Goal: Task Accomplishment & Management: Use online tool/utility

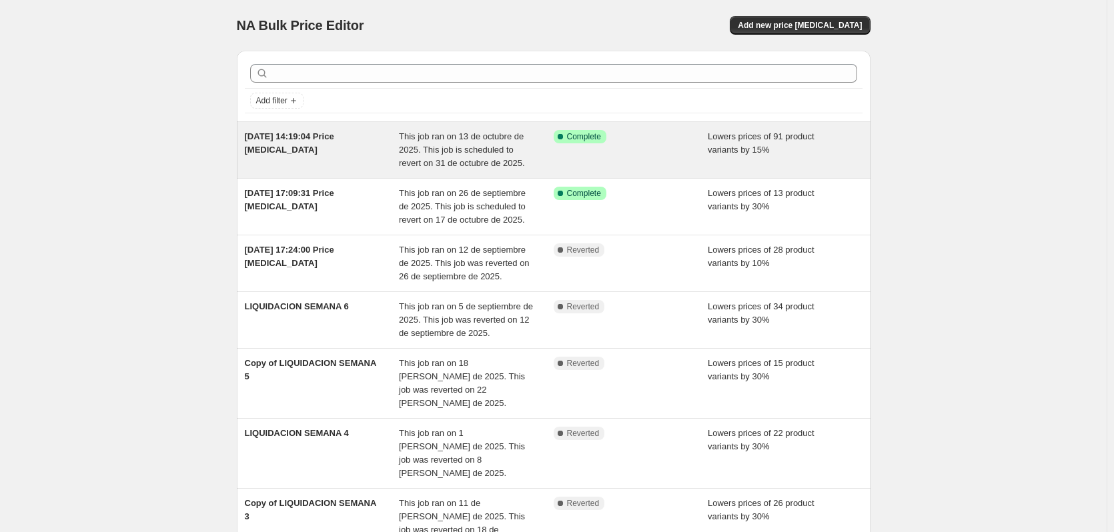
click at [277, 135] on span "[DATE] 14:19:04 Price [MEDICAL_DATA]" at bounding box center [289, 142] width 89 height 23
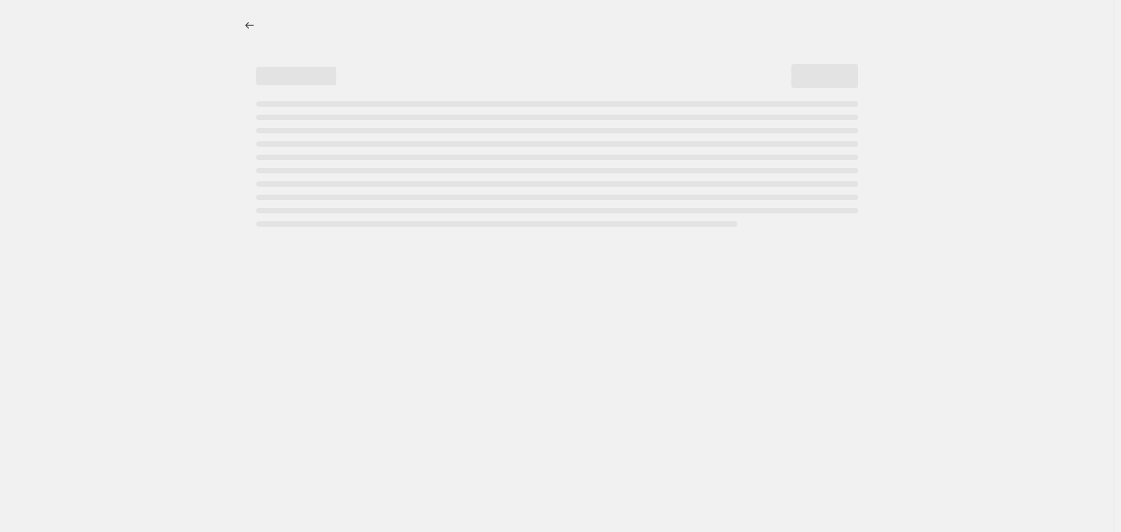
select select "percentage"
select select "collection"
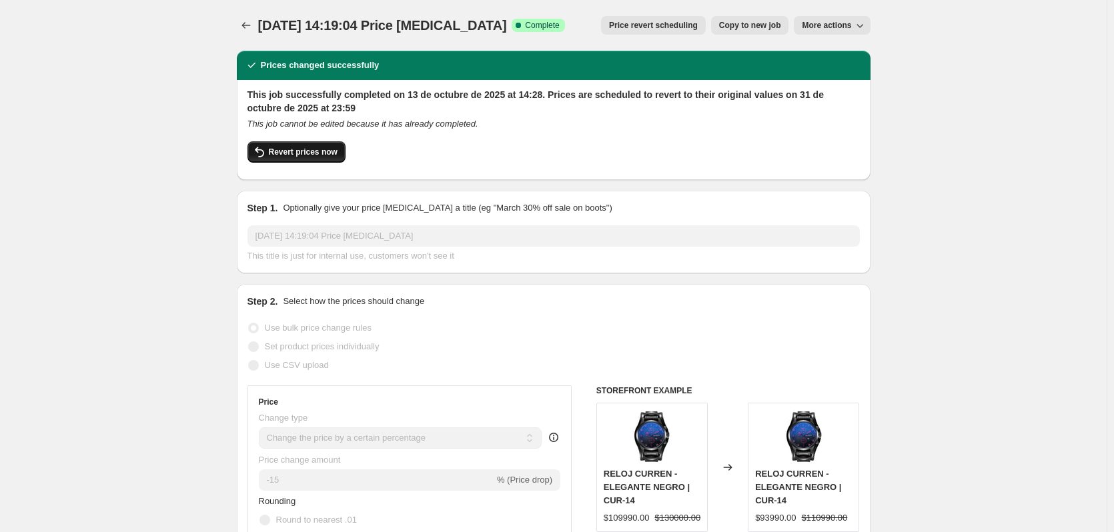
click at [296, 150] on span "Revert prices now" at bounding box center [303, 152] width 69 height 11
checkbox input "false"
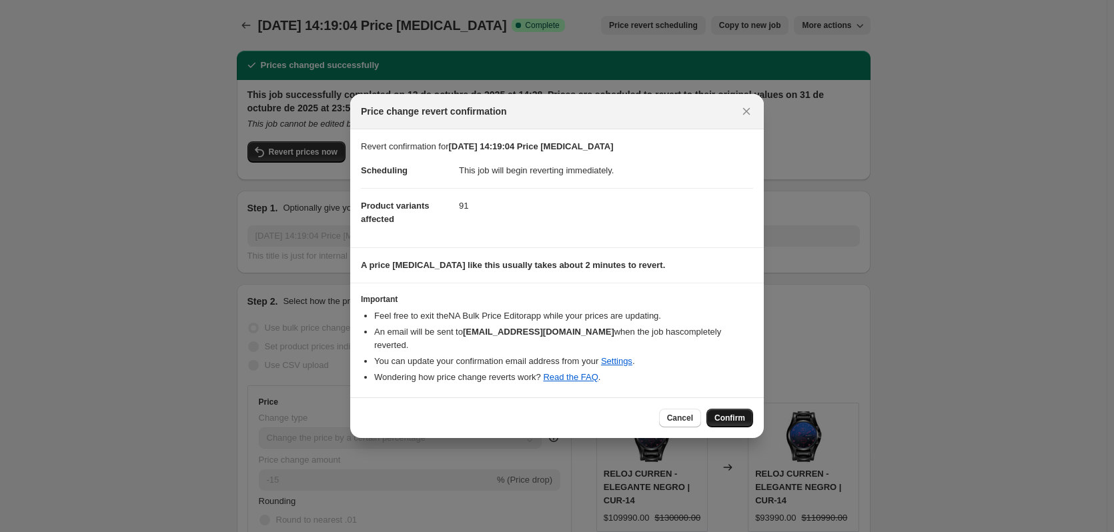
click at [724, 413] on span "Confirm" at bounding box center [729, 418] width 31 height 11
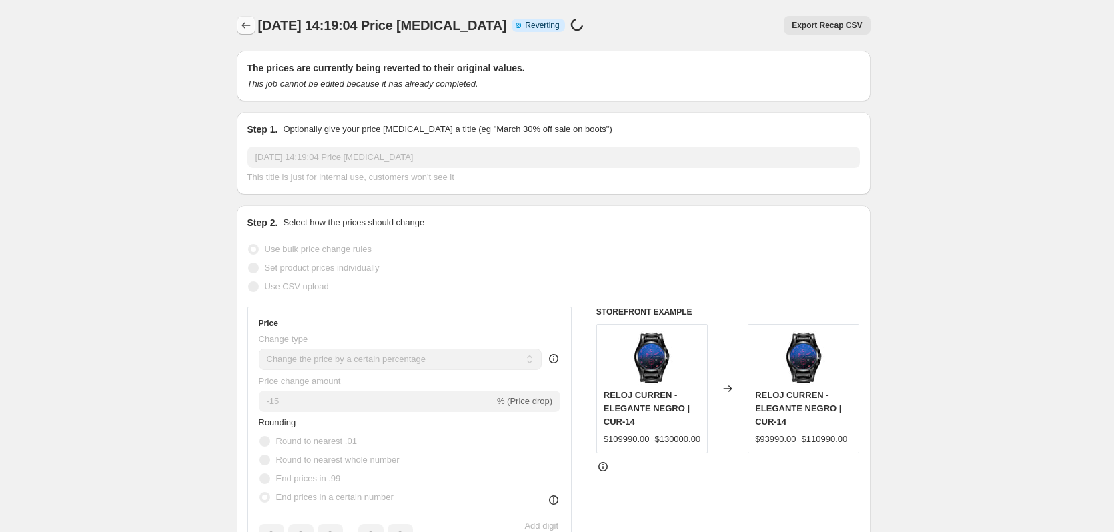
click at [250, 25] on icon "Price change jobs" at bounding box center [245, 25] width 13 height 13
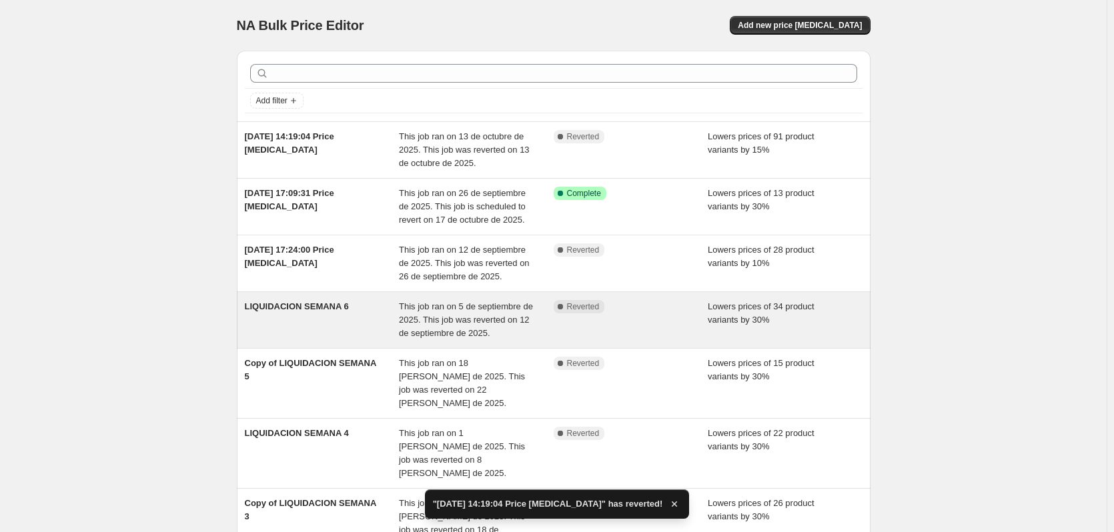
click at [299, 305] on span "LIQUIDACION SEMANA 6" at bounding box center [297, 306] width 104 height 10
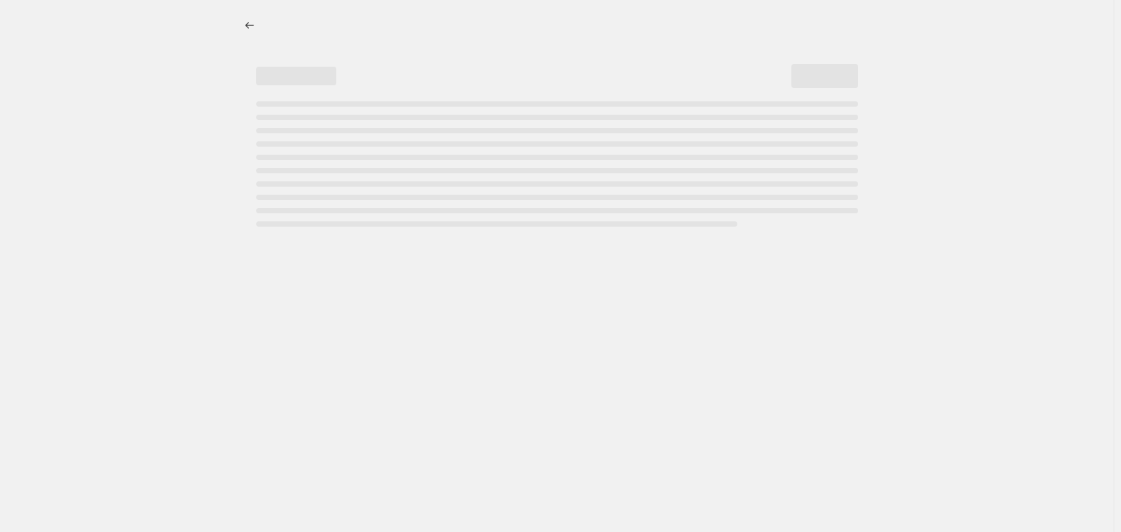
select select "percentage"
select select "pp"
select select "collection"
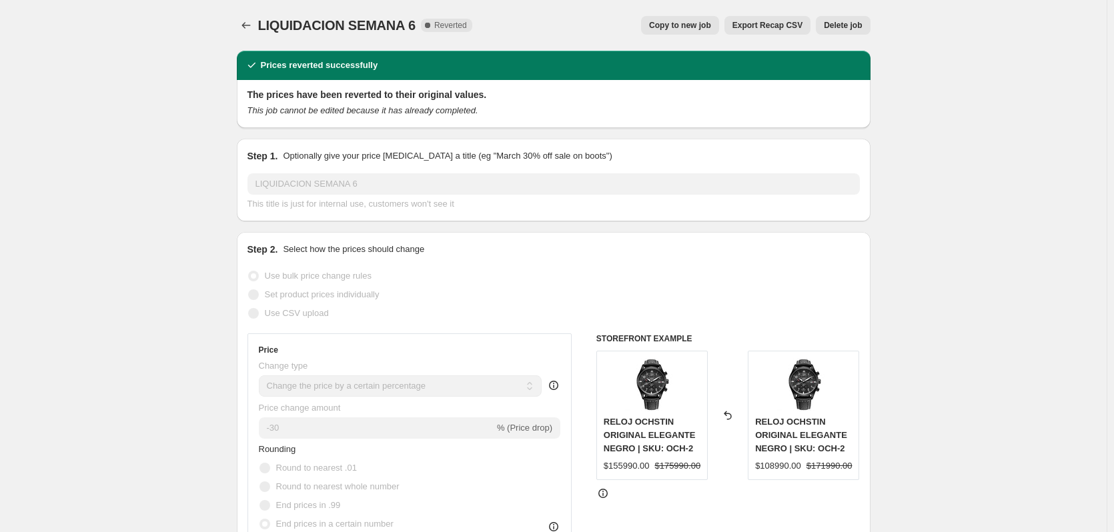
click at [680, 26] on span "Copy to new job" at bounding box center [680, 25] width 62 height 11
select select "percentage"
select select "pp"
select select "collection"
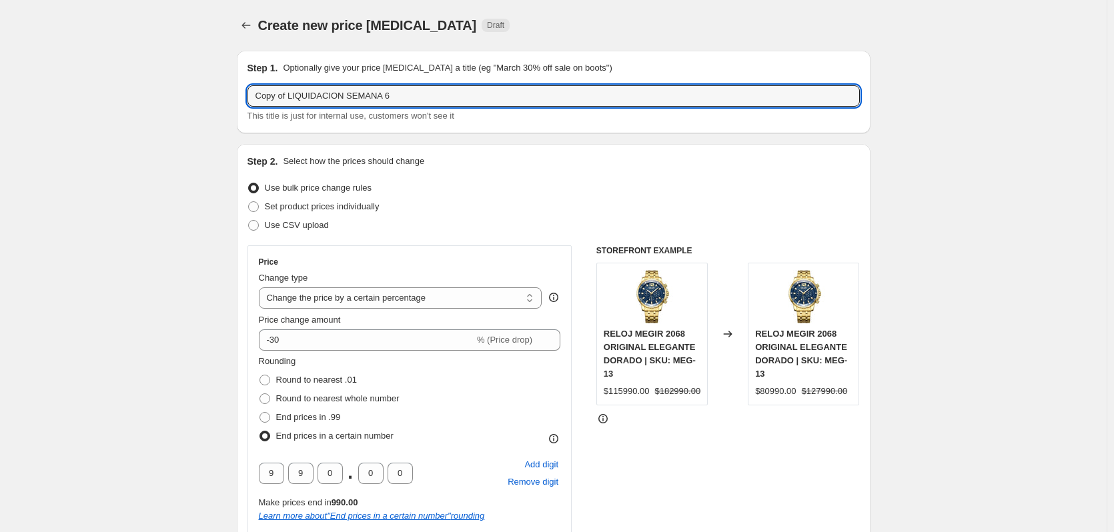
drag, startPoint x: 401, startPoint y: 95, endPoint x: 230, endPoint y: 95, distance: 170.8
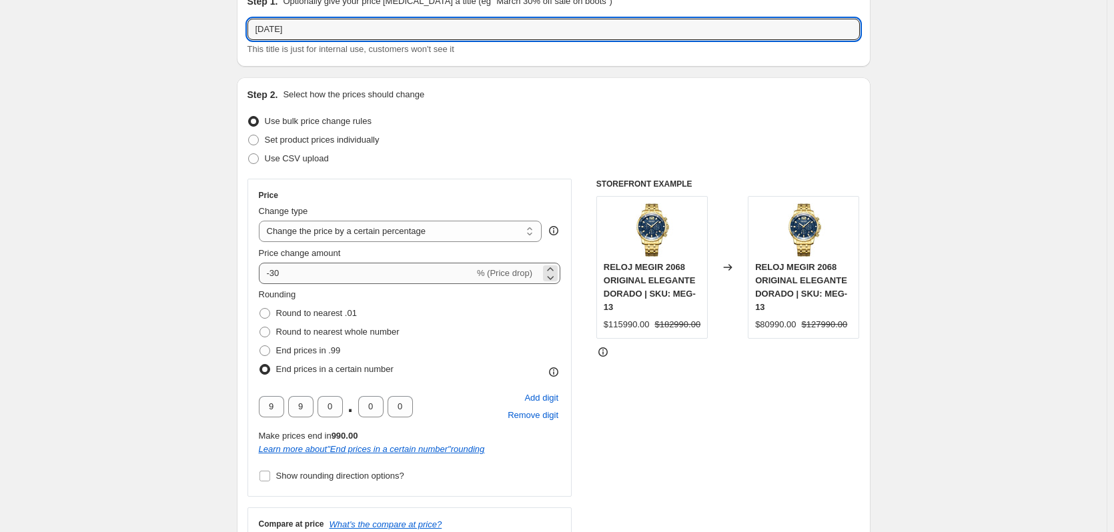
type input "HALLOWEEN"
click at [291, 271] on input "-30" at bounding box center [366, 273] width 215 height 21
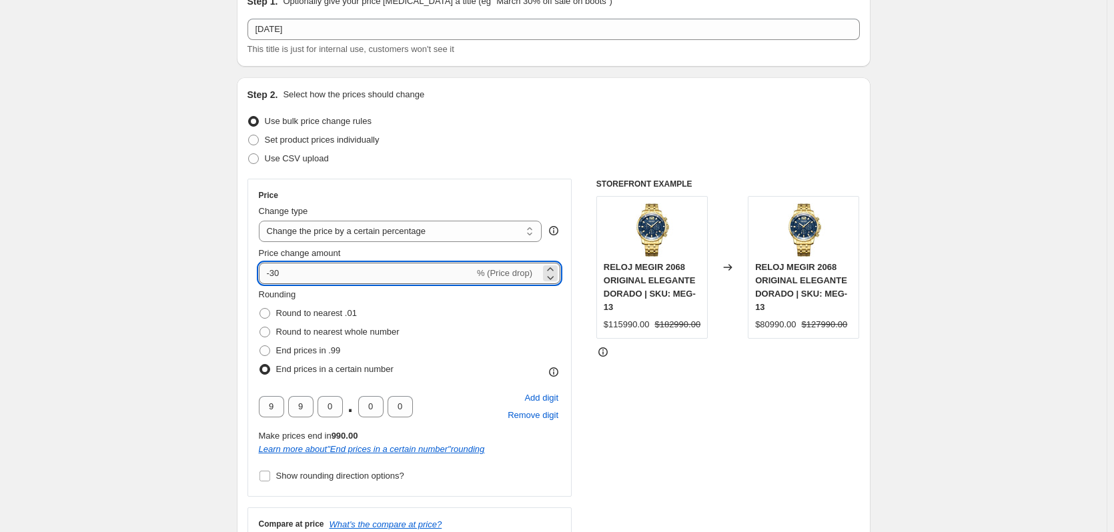
click at [291, 271] on input "-30" at bounding box center [366, 273] width 215 height 21
click at [271, 270] on input "15" at bounding box center [359, 273] width 200 height 21
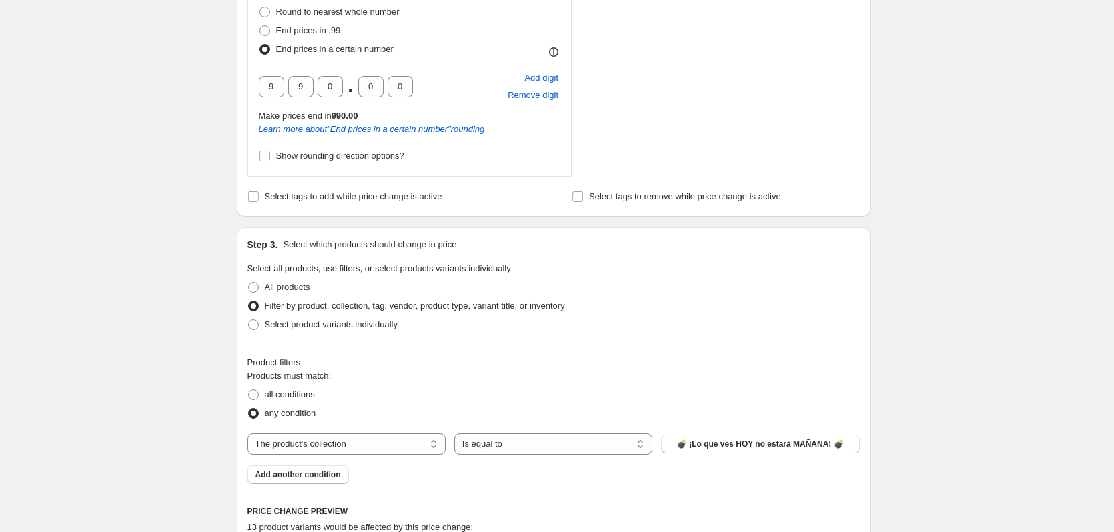
scroll to position [867, 0]
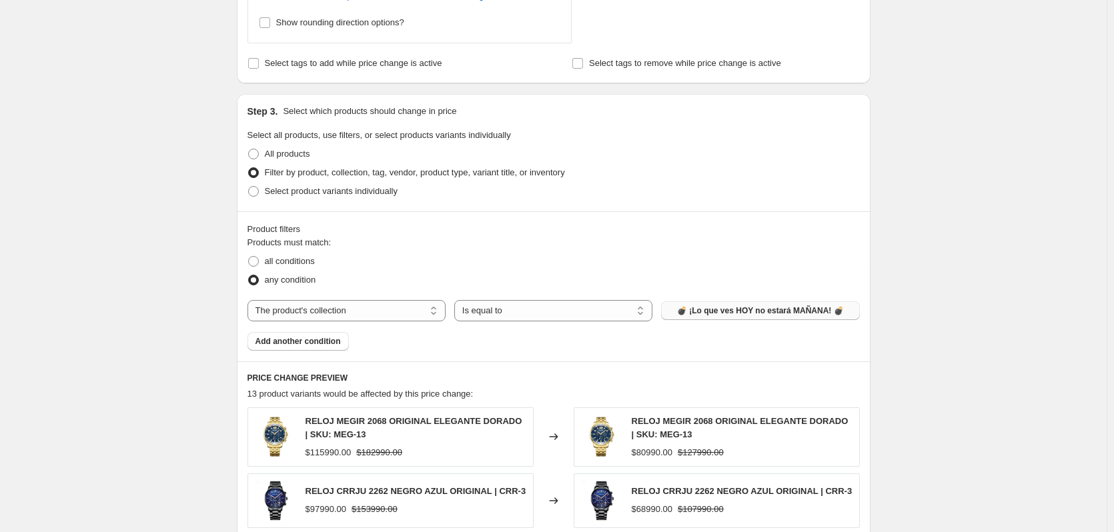
type input "-15"
click at [750, 318] on button "💣 ¡Lo que ves HOY no estará MAÑANA! 💣" at bounding box center [760, 310] width 198 height 19
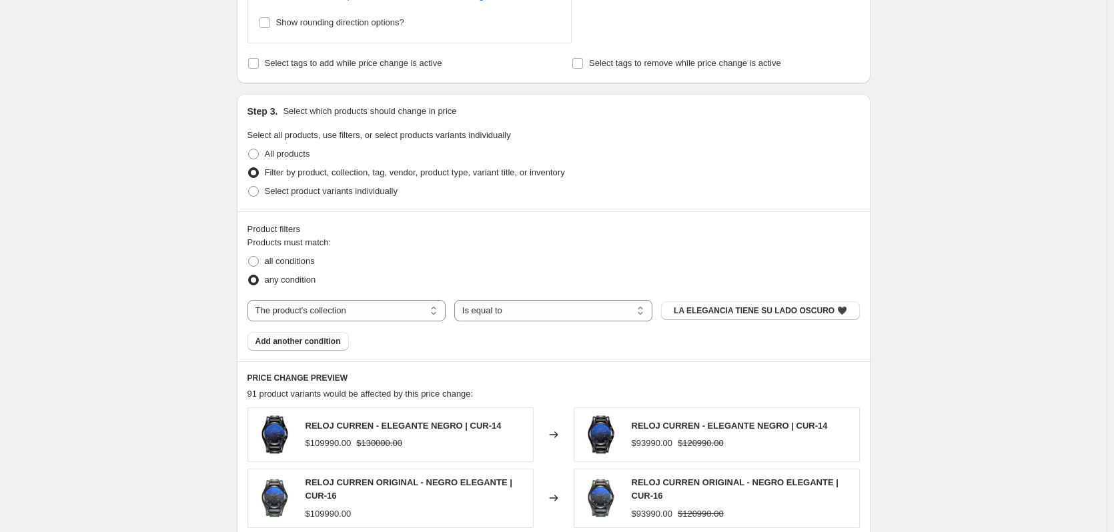
scroll to position [667, 0]
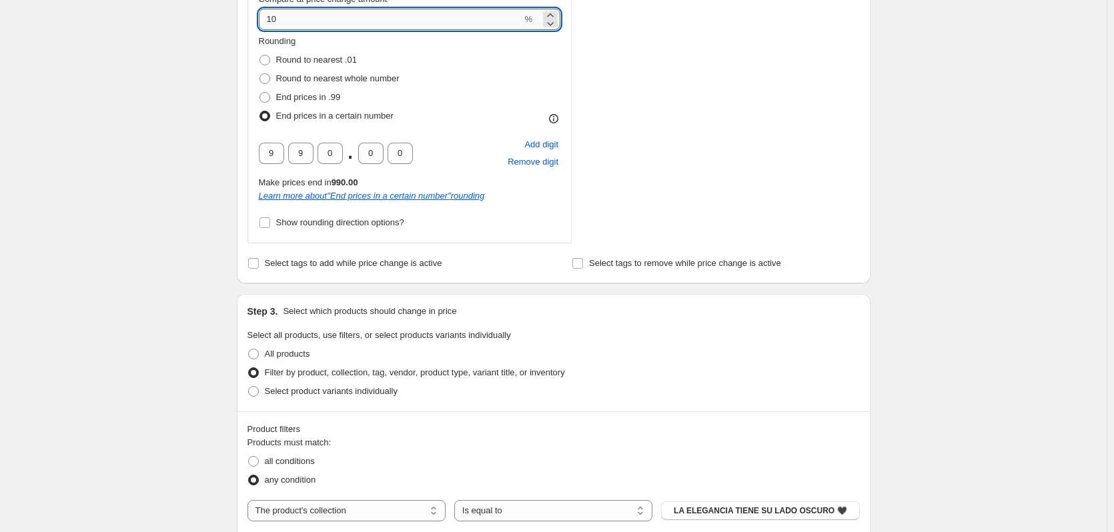
click at [274, 15] on input "10" at bounding box center [390, 19] width 263 height 21
type input "20"
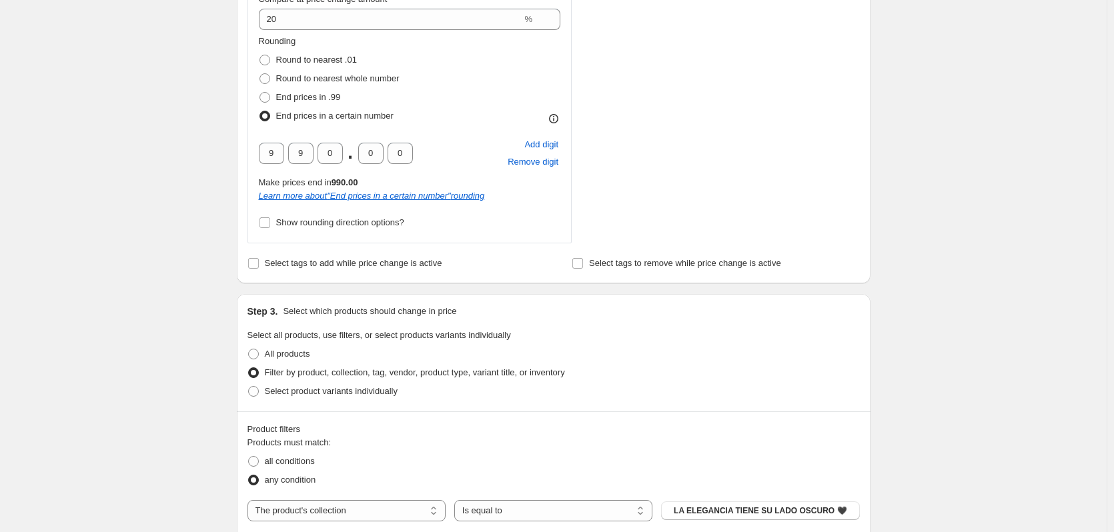
click at [183, 93] on div "Create new price change job. This page is ready Create new price change job Dra…" at bounding box center [553, 250] width 1107 height 1834
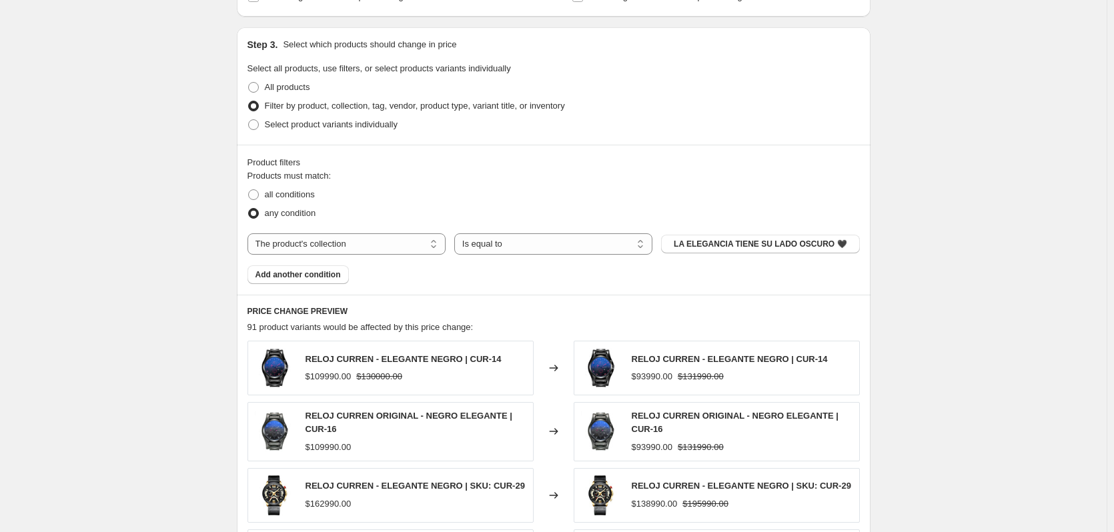
scroll to position [1001, 0]
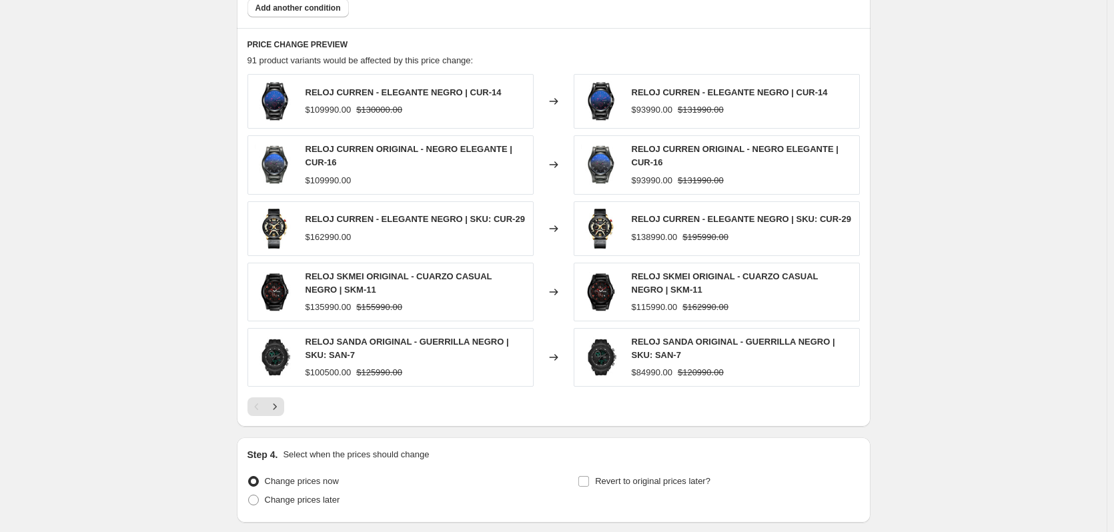
scroll to position [1267, 0]
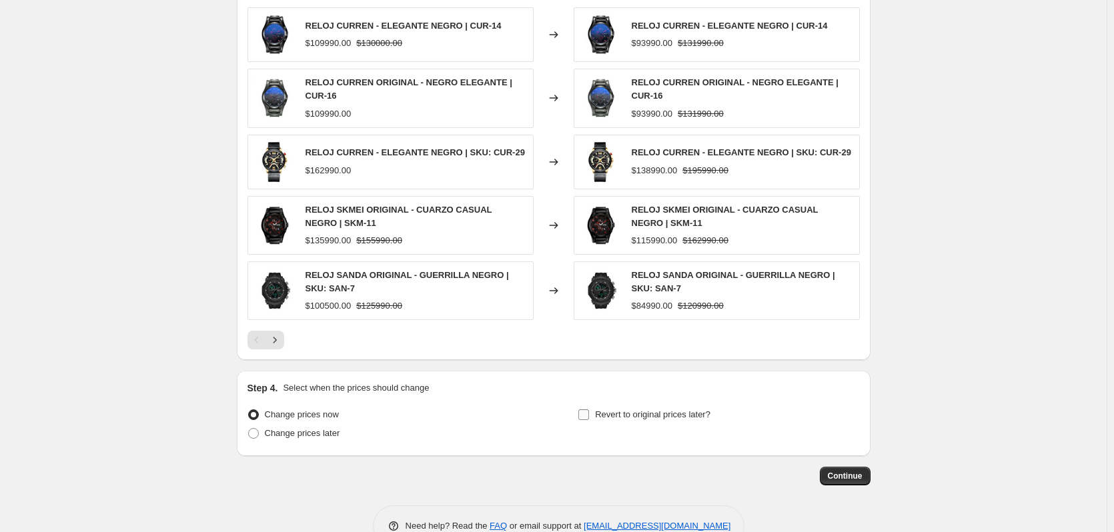
click at [582, 412] on input "Revert to original prices later?" at bounding box center [583, 415] width 11 height 11
checkbox input "true"
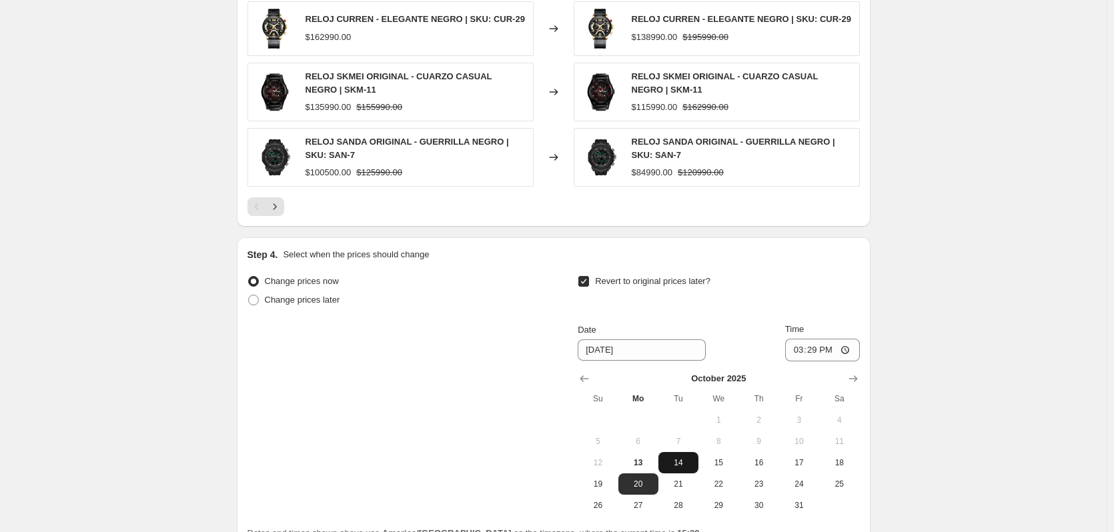
scroll to position [1531, 0]
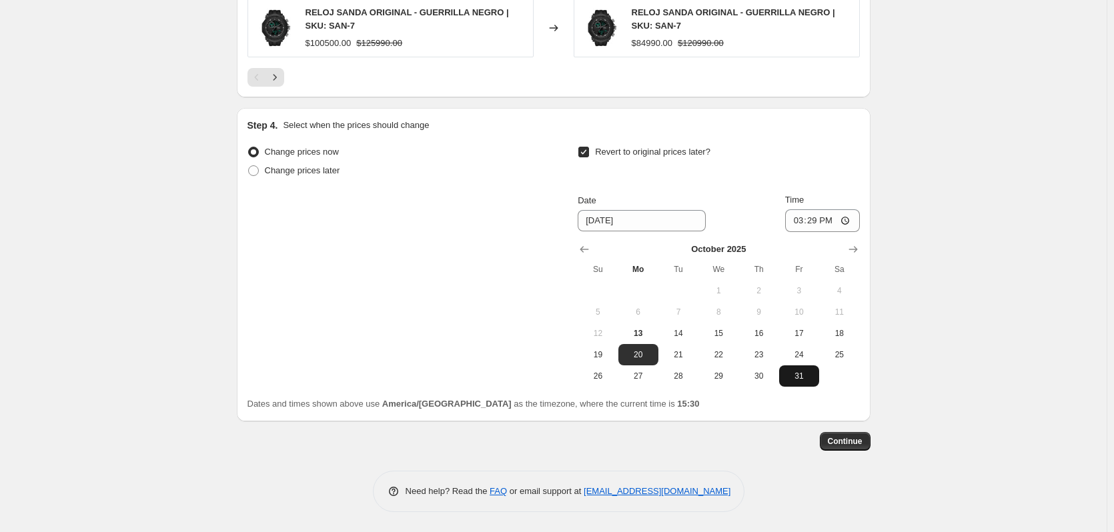
click at [798, 370] on button "31" at bounding box center [799, 376] width 40 height 21
type input "[DATE]"
click at [825, 221] on input "15:29" at bounding box center [822, 220] width 75 height 23
click at [847, 221] on input "15:29" at bounding box center [822, 220] width 75 height 23
type input "23:59"
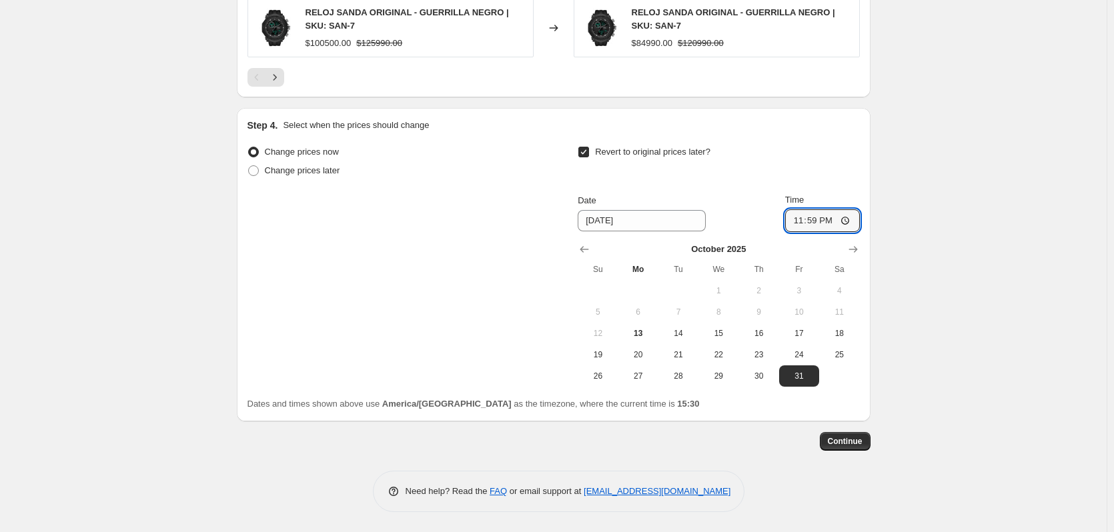
click at [858, 443] on span "Continue" at bounding box center [845, 441] width 35 height 11
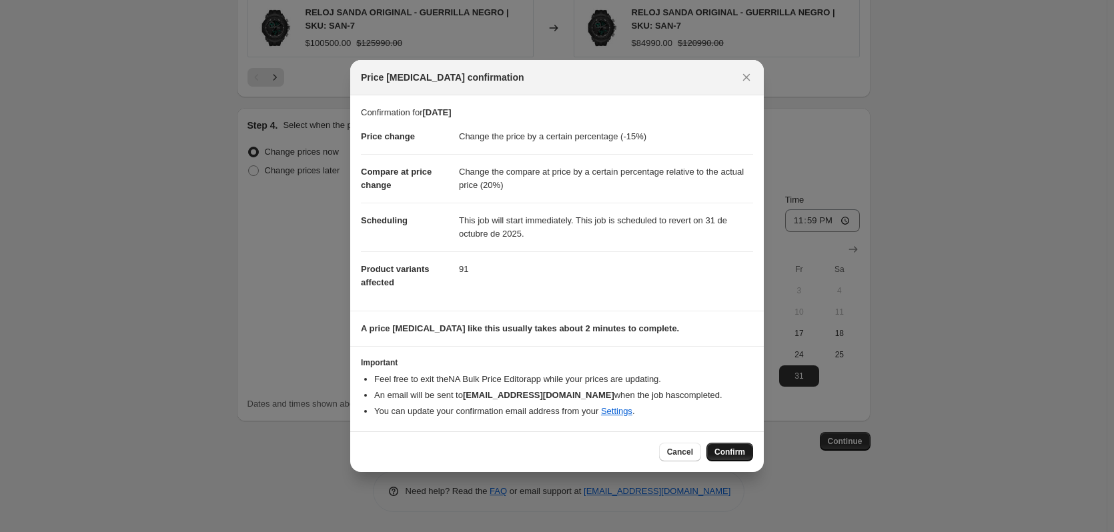
click at [730, 448] on span "Confirm" at bounding box center [729, 452] width 31 height 11
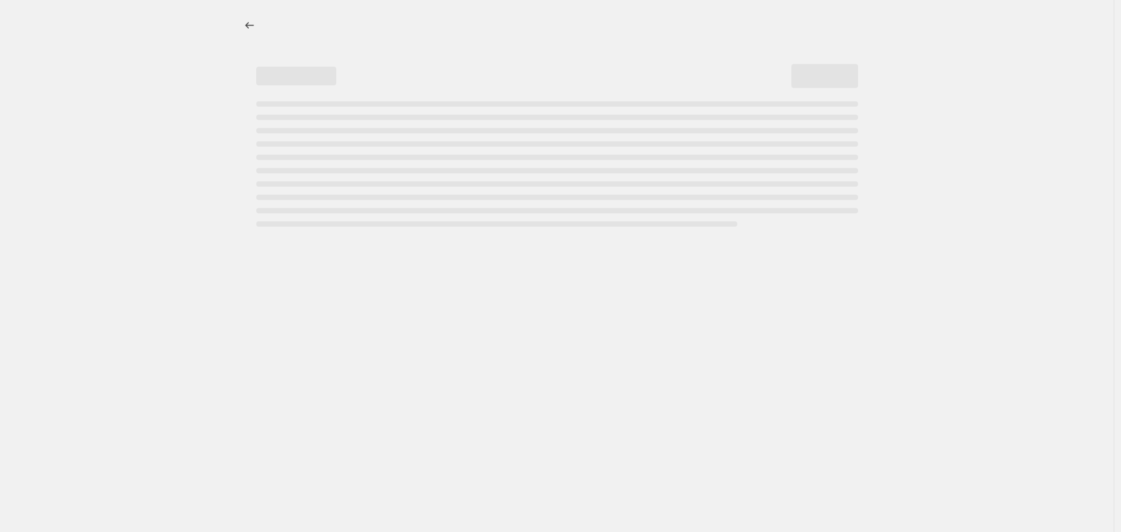
select select "percentage"
select select "pp"
select select "collection"
